Goal: Information Seeking & Learning: Learn about a topic

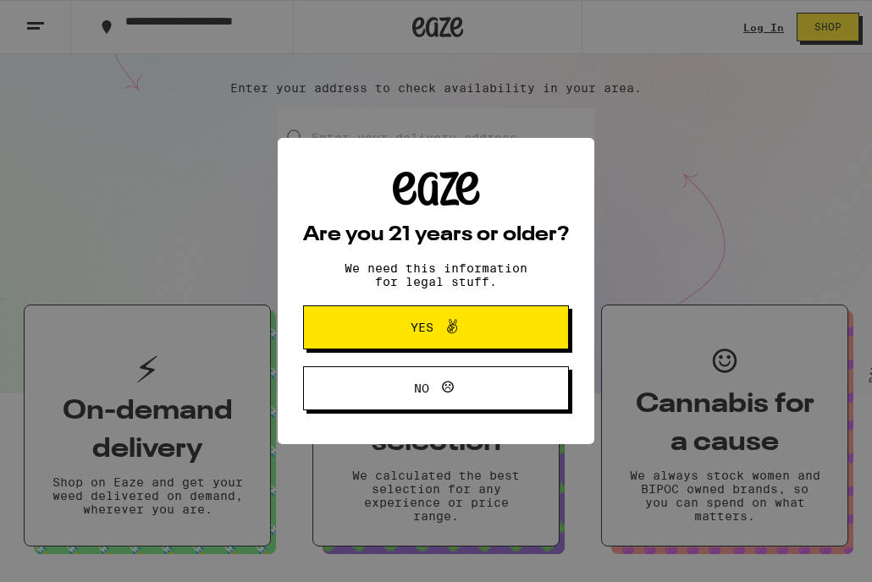
click at [476, 334] on span "Yes" at bounding box center [435, 327] width 129 height 22
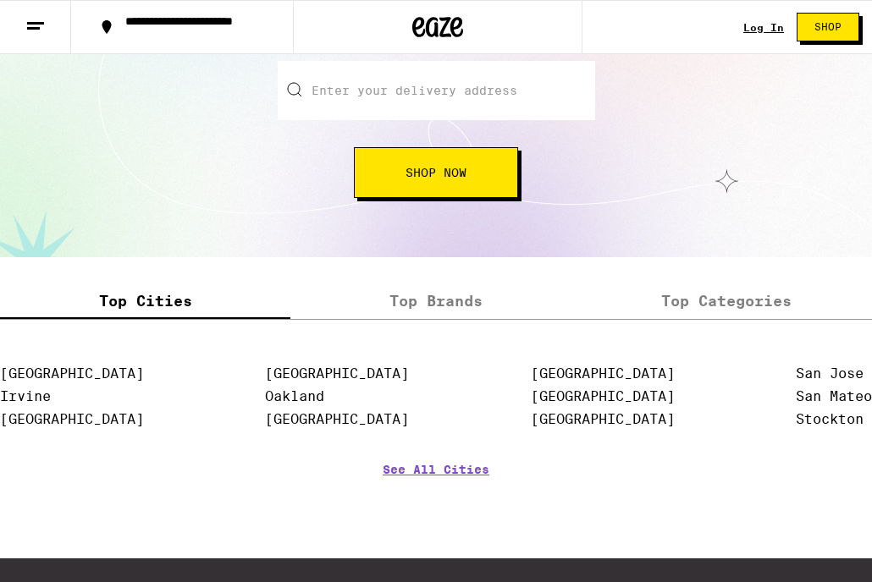
scroll to position [1955, 0]
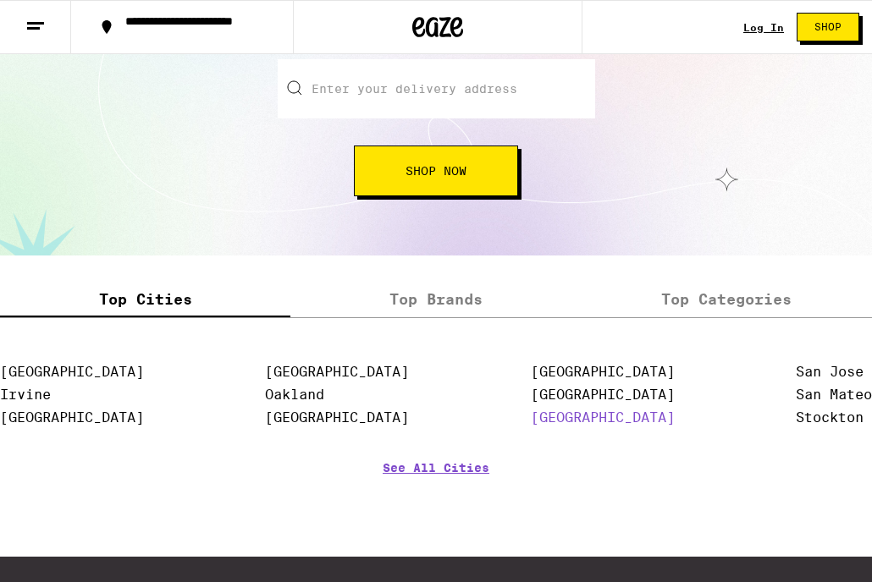
click at [589, 426] on link "[GEOGRAPHIC_DATA]" at bounding box center [603, 418] width 144 height 16
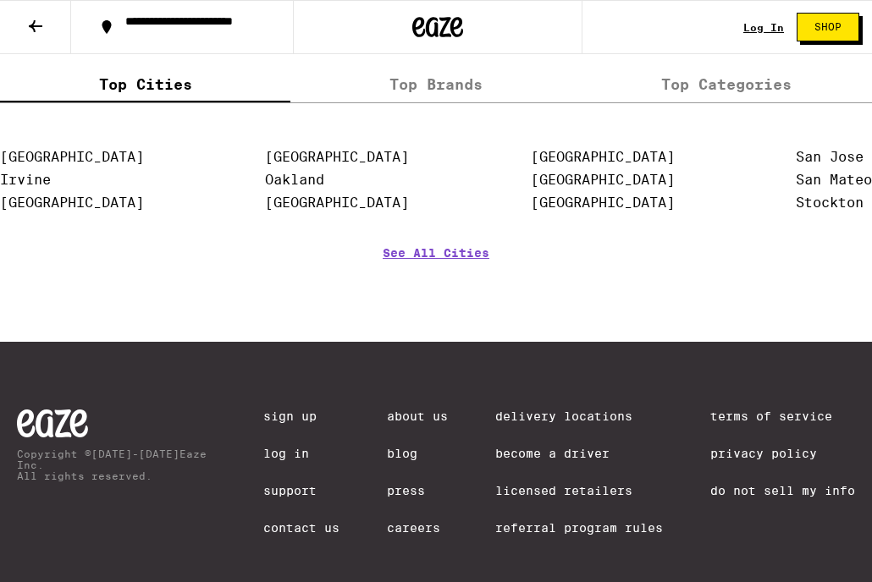
scroll to position [3983, 0]
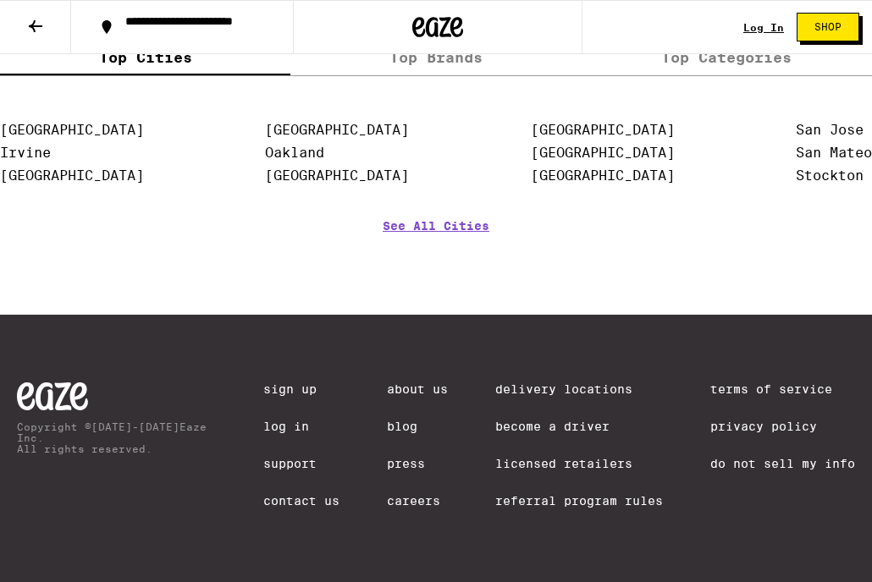
click at [437, 508] on div "About Us Blog Press Careers" at bounding box center [417, 456] width 61 height 149
click at [433, 503] on link "Careers" at bounding box center [417, 501] width 61 height 14
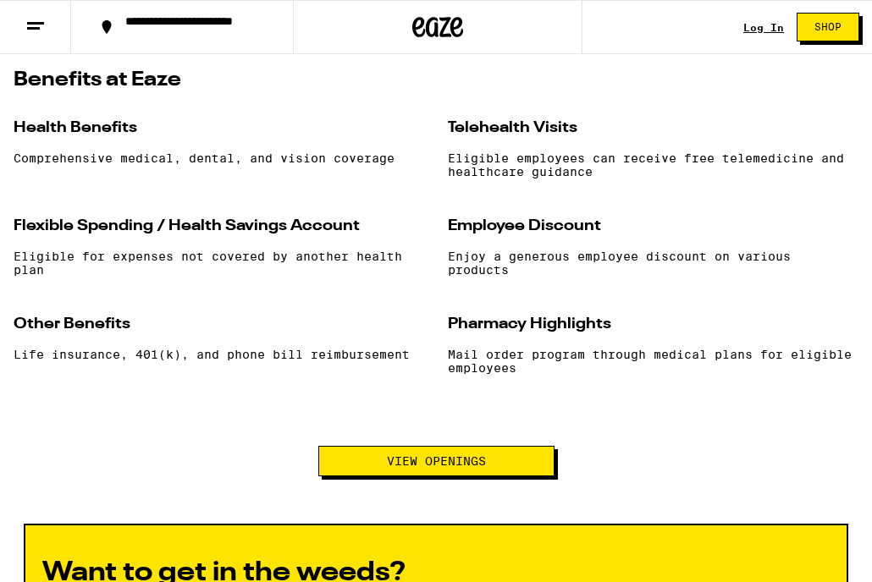
scroll to position [1551, 0]
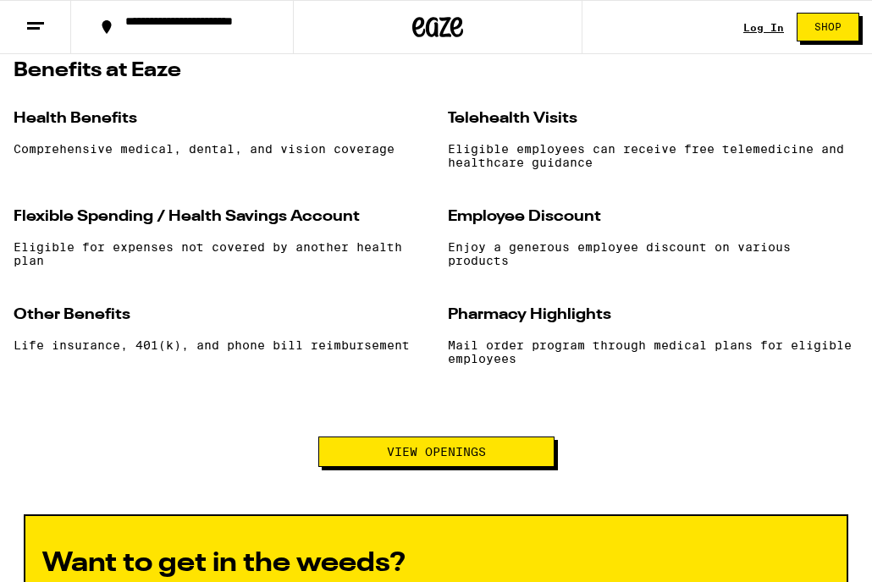
click at [438, 458] on span "View Openings" at bounding box center [436, 452] width 99 height 12
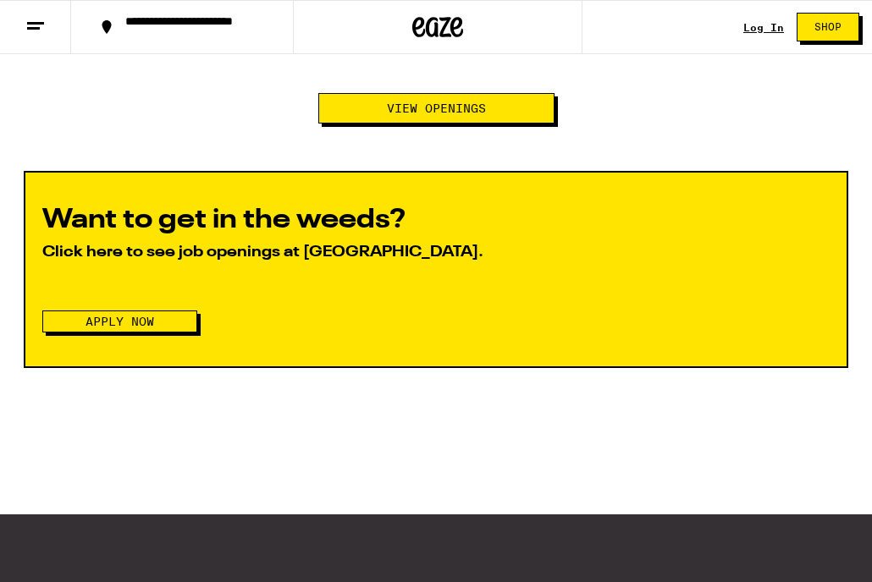
scroll to position [1910, 0]
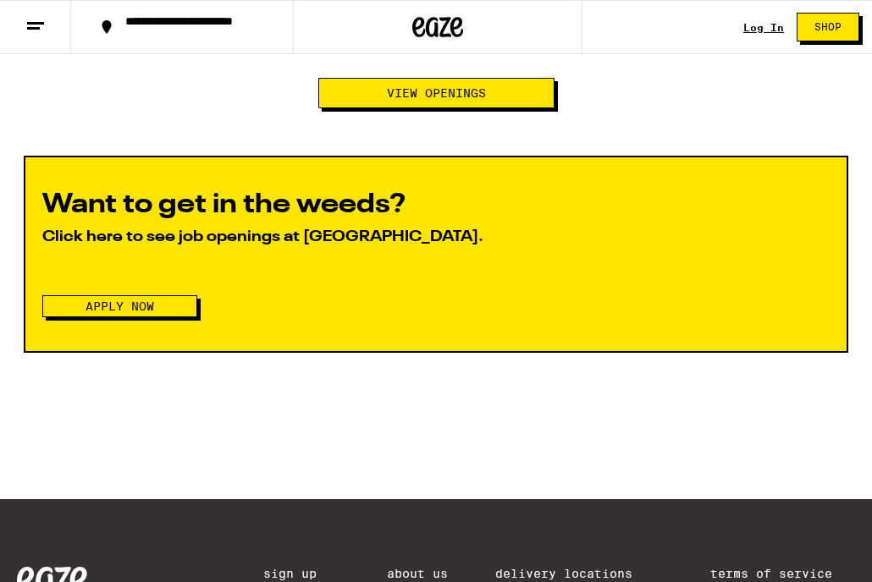
click at [172, 317] on button "Apply Now" at bounding box center [119, 306] width 155 height 22
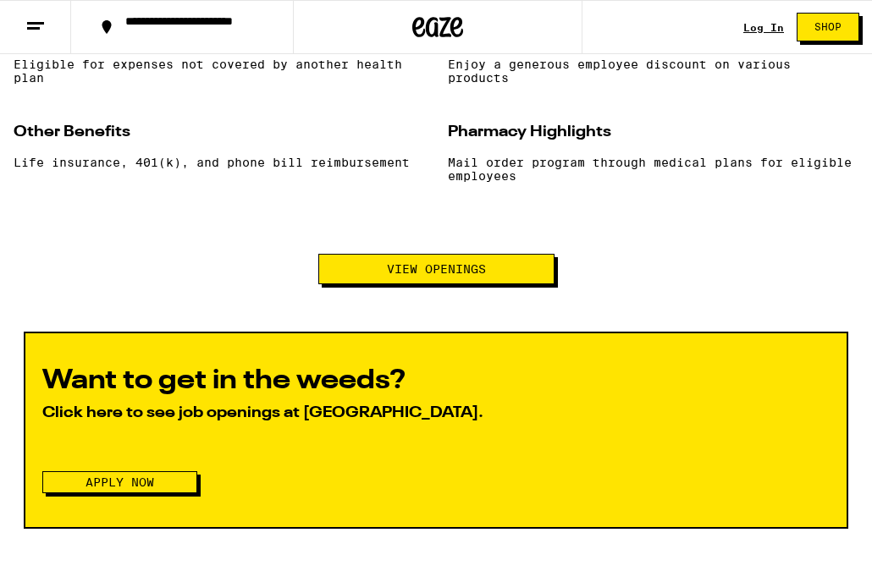
scroll to position [1457, 0]
